Goal: Transaction & Acquisition: Purchase product/service

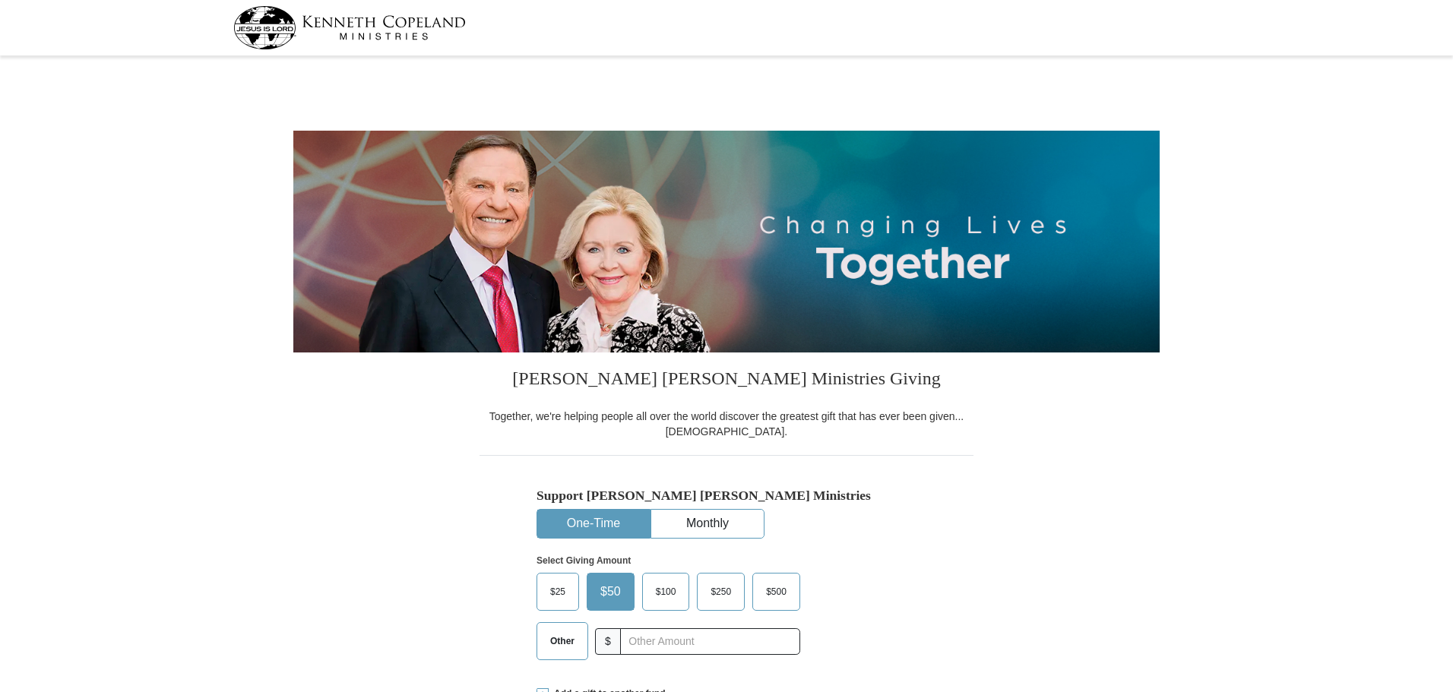
select select "MN"
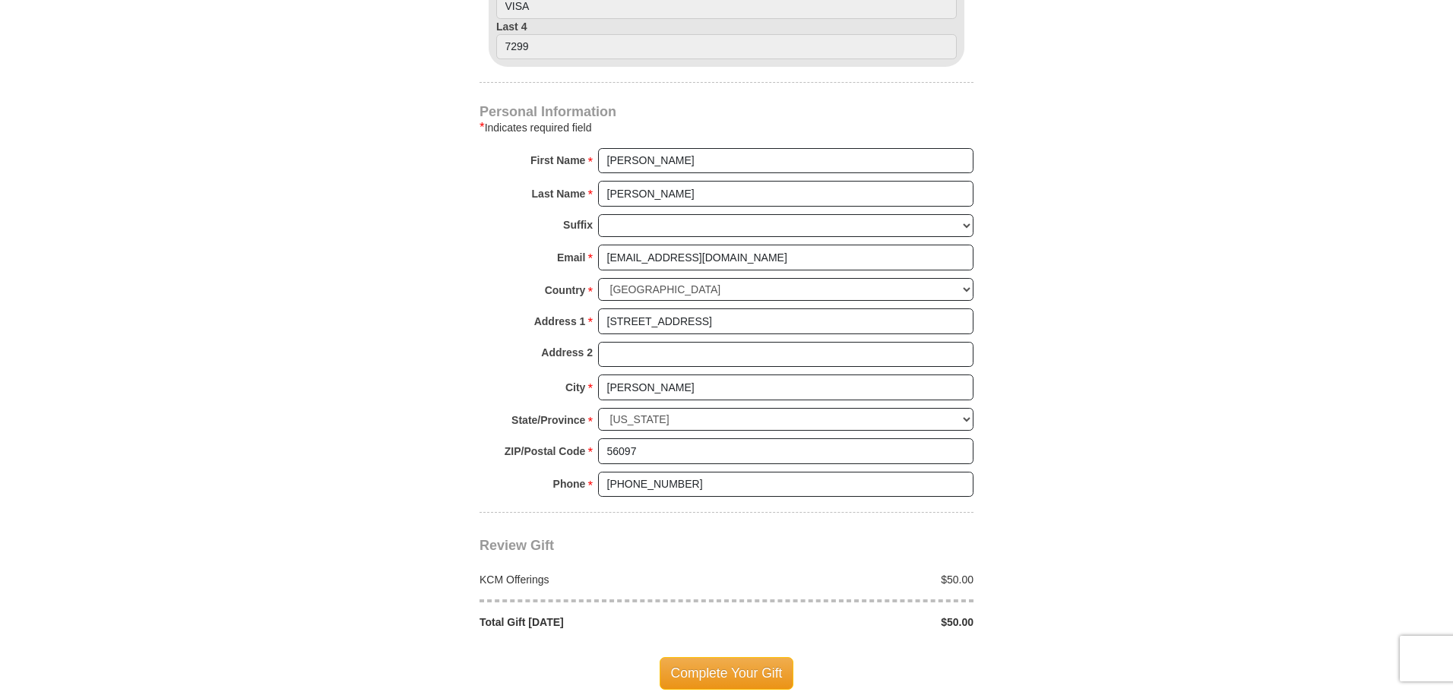
scroll to position [1216, 0]
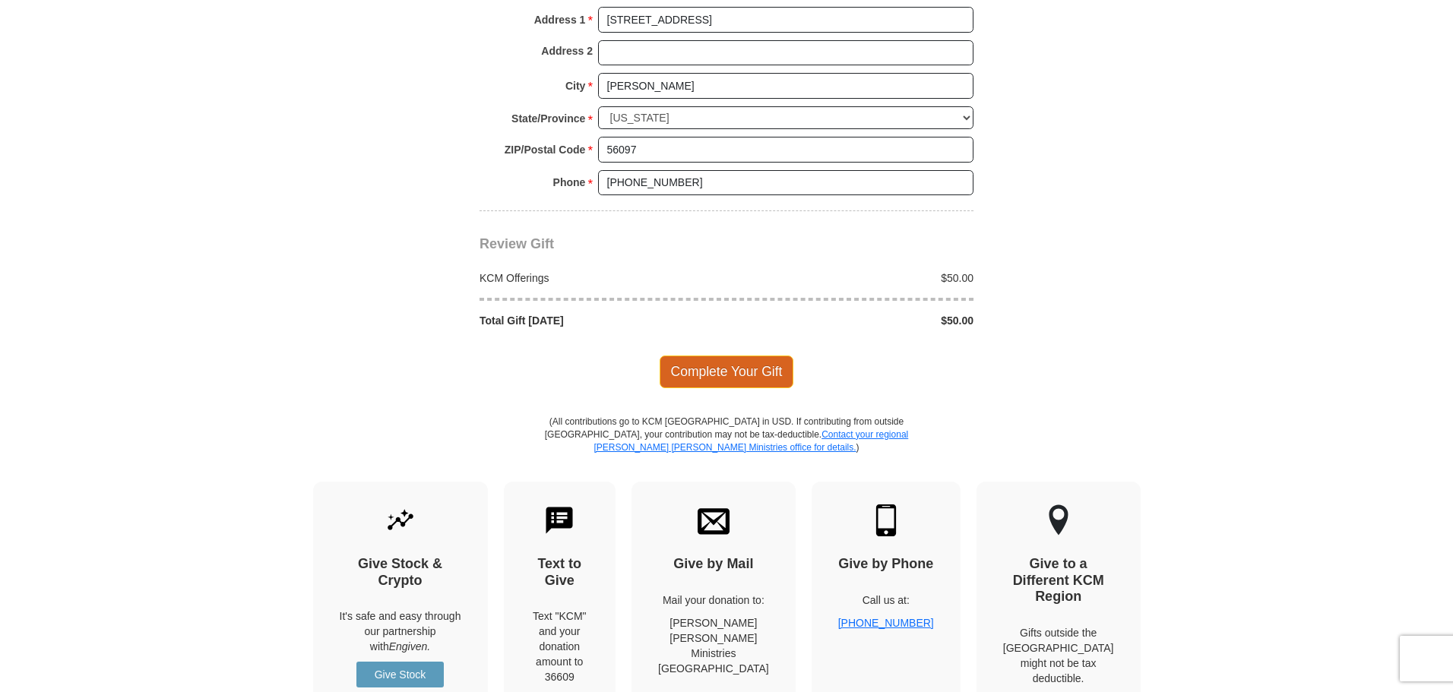
drag, startPoint x: 727, startPoint y: 374, endPoint x: 711, endPoint y: 374, distance: 16.0
click at [726, 374] on span "Complete Your Gift" at bounding box center [726, 372] width 134 height 32
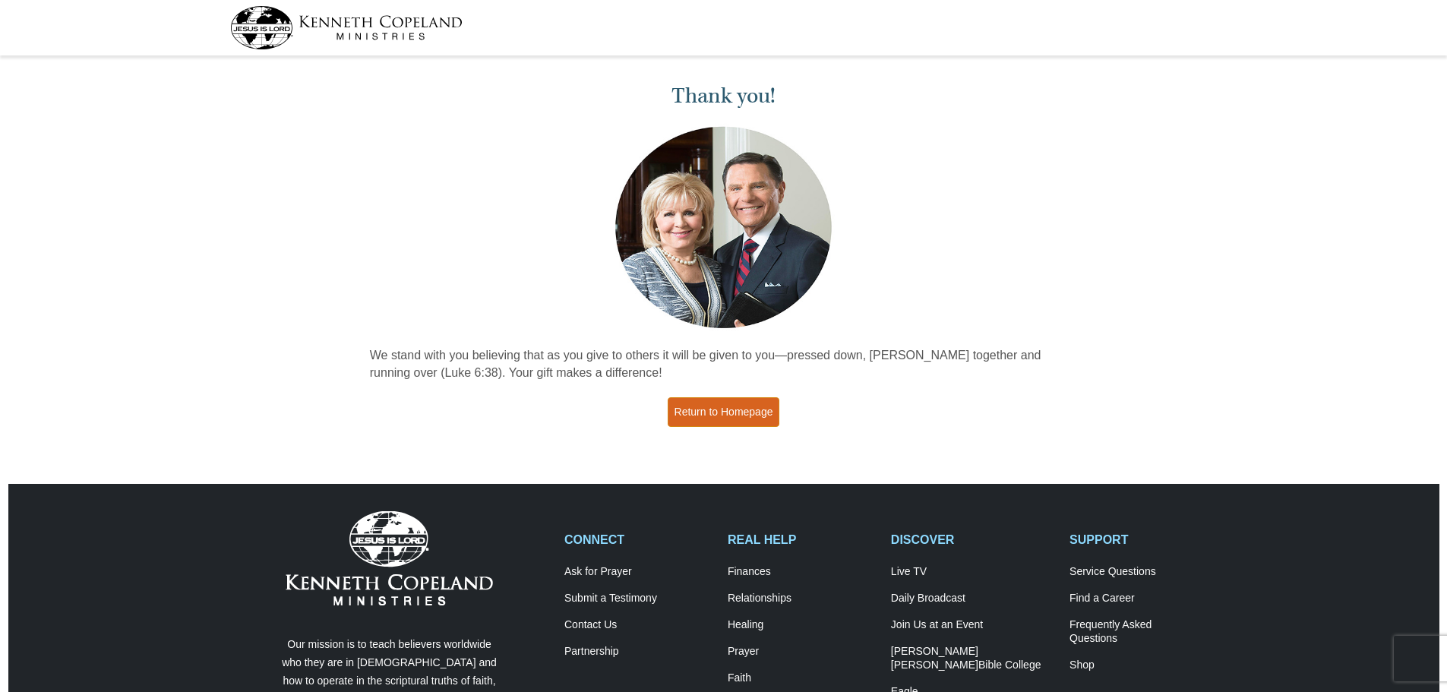
drag, startPoint x: 720, startPoint y: 413, endPoint x: 675, endPoint y: 414, distance: 44.8
click at [719, 413] on link "Return to Homepage" at bounding box center [724, 412] width 112 height 30
